Goal: Transaction & Acquisition: Purchase product/service

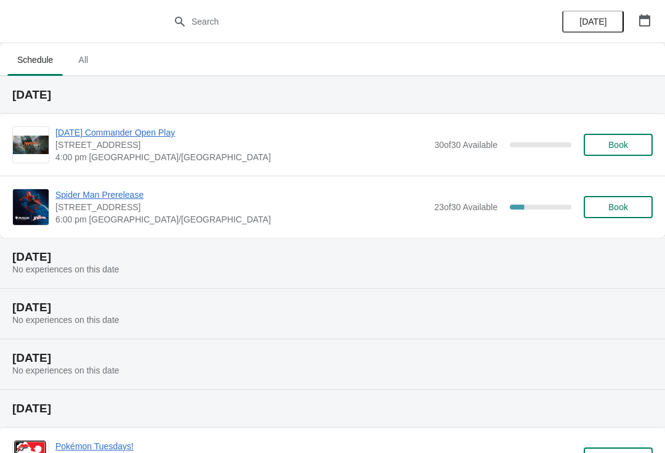
click at [629, 198] on button "Book" at bounding box center [618, 207] width 69 height 22
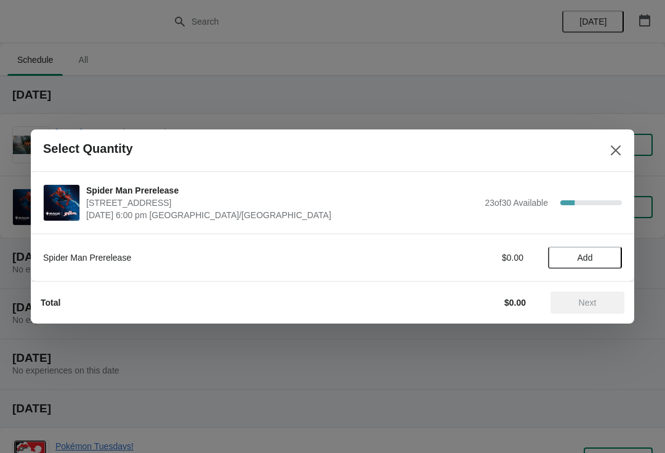
click at [600, 254] on span "Add" at bounding box center [585, 257] width 52 height 10
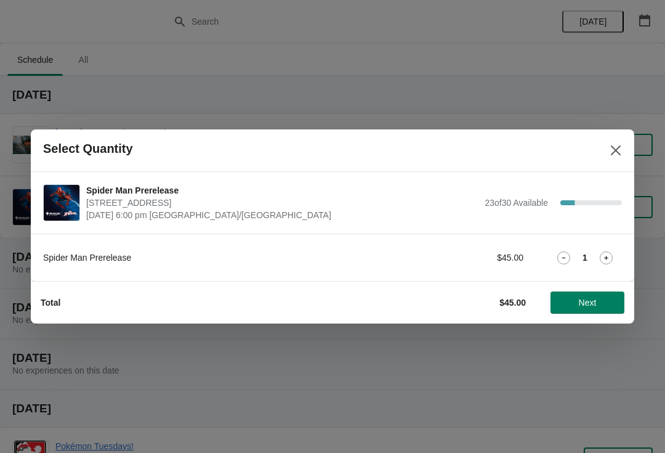
click at [594, 294] on button "Next" at bounding box center [587, 302] width 74 height 22
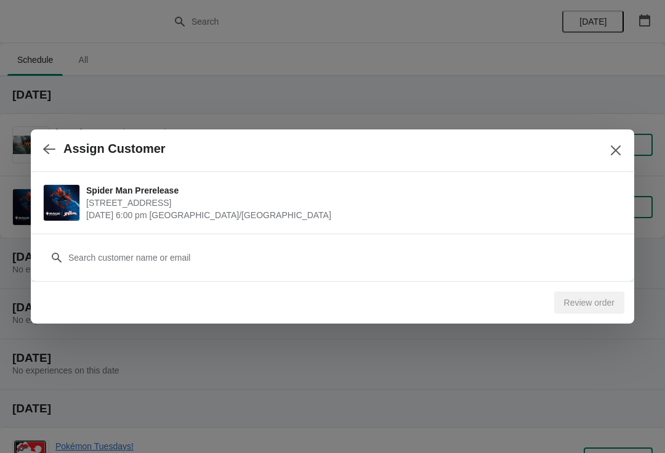
click at [591, 291] on div "Review order" at bounding box center [589, 302] width 70 height 22
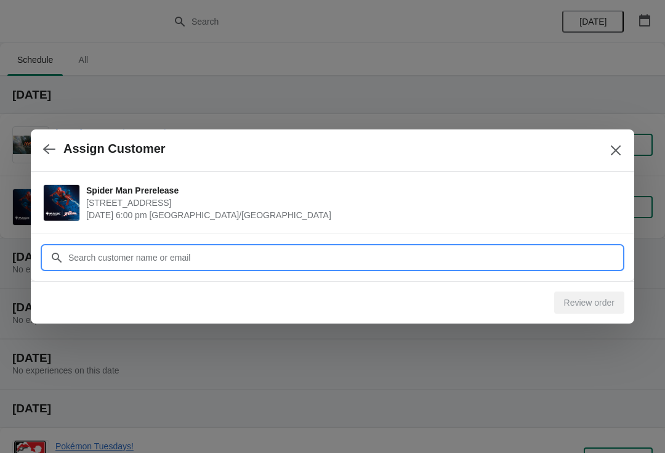
click at [307, 260] on input "Customer" at bounding box center [345, 257] width 554 height 22
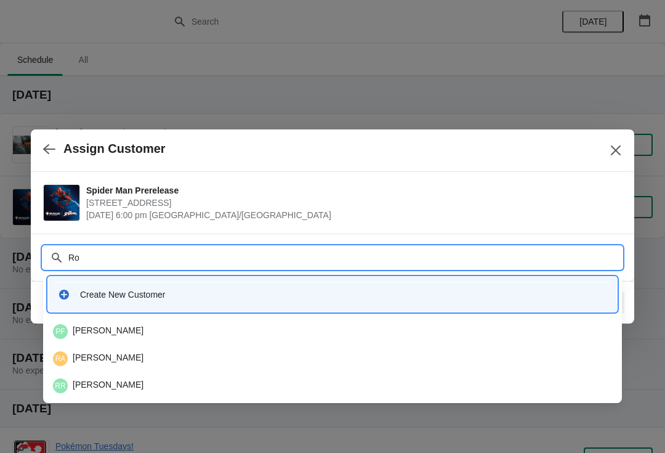
type input "R"
type input "B"
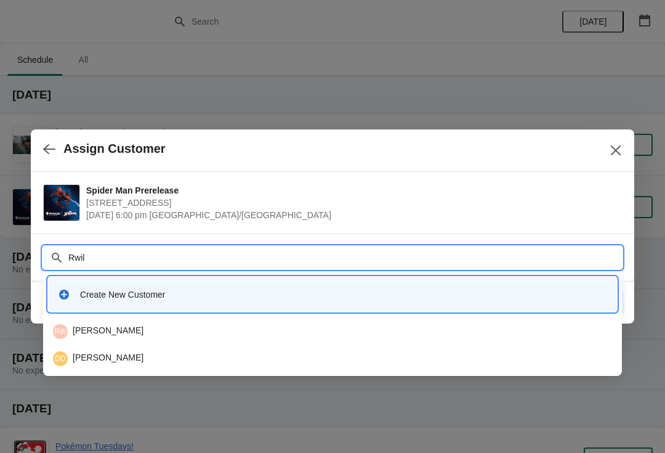
type input "Rwill"
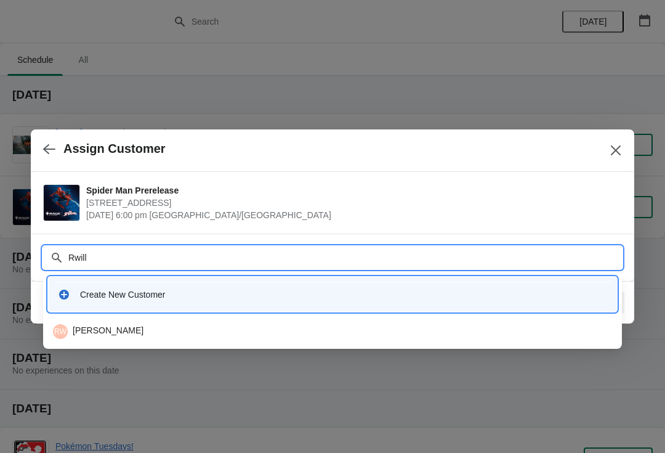
click at [219, 334] on div "RW [PERSON_NAME]" at bounding box center [332, 331] width 559 height 15
